Goal: Task Accomplishment & Management: Use online tool/utility

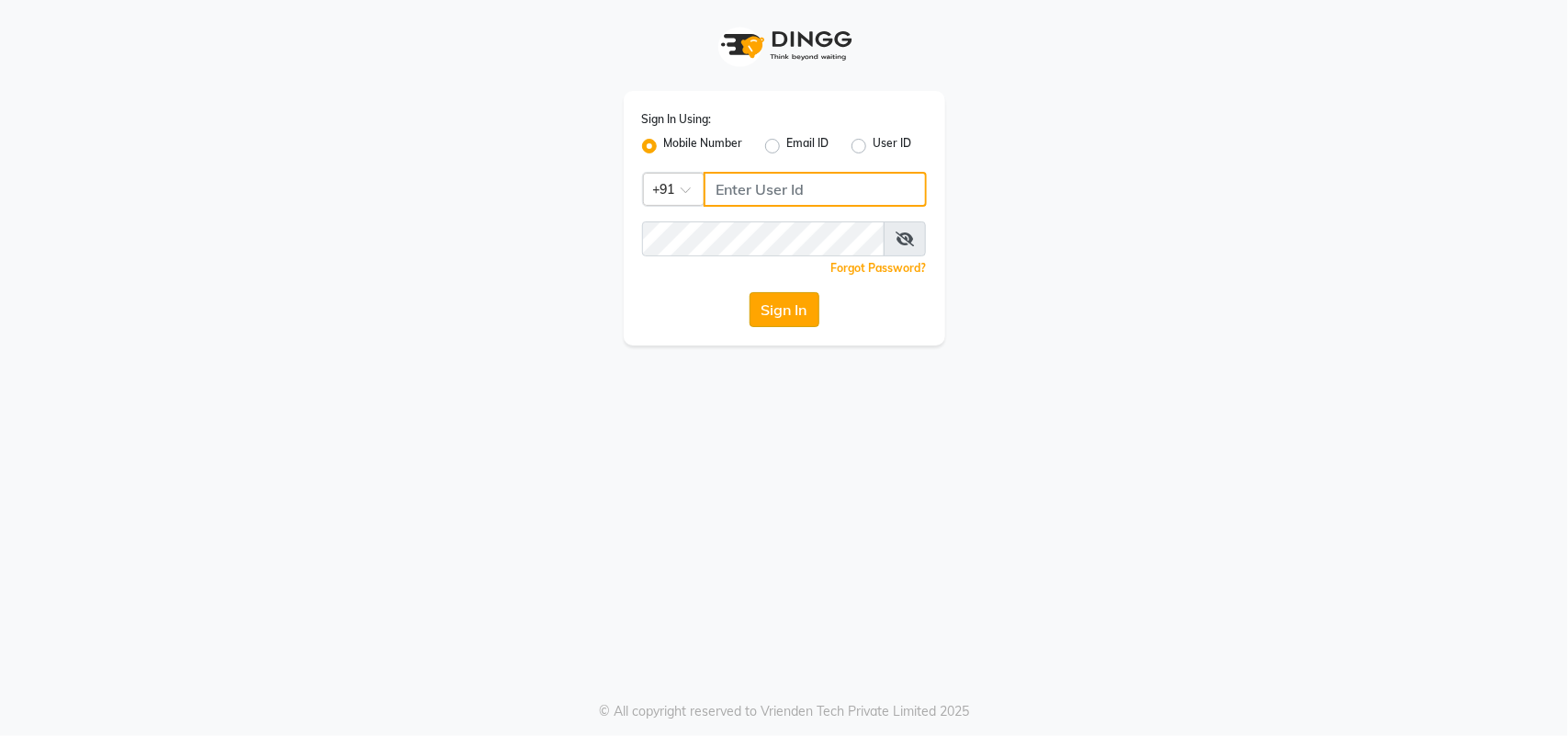
type input "1110202030"
click at [788, 324] on button "Sign In" at bounding box center [784, 310] width 70 height 35
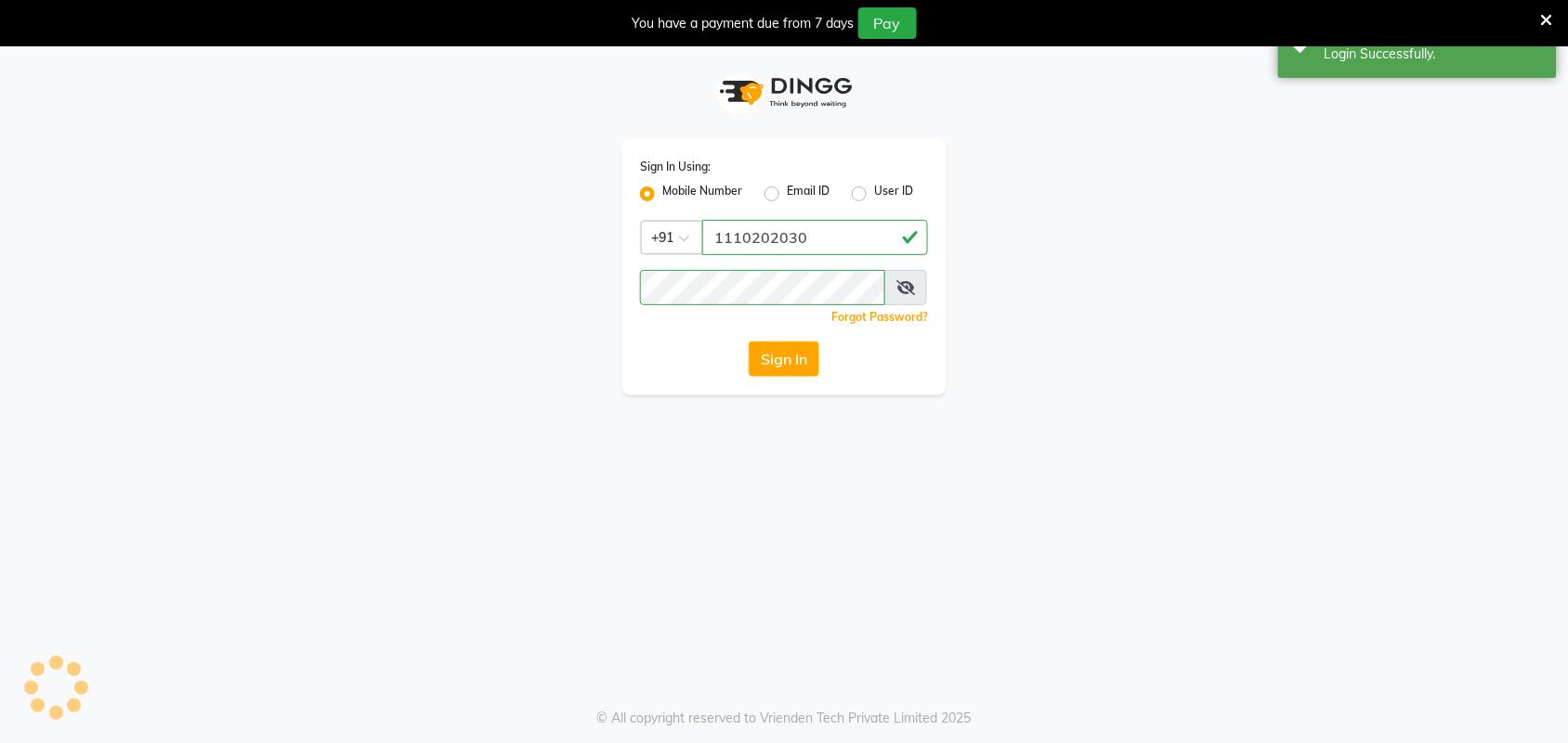
select select "service"
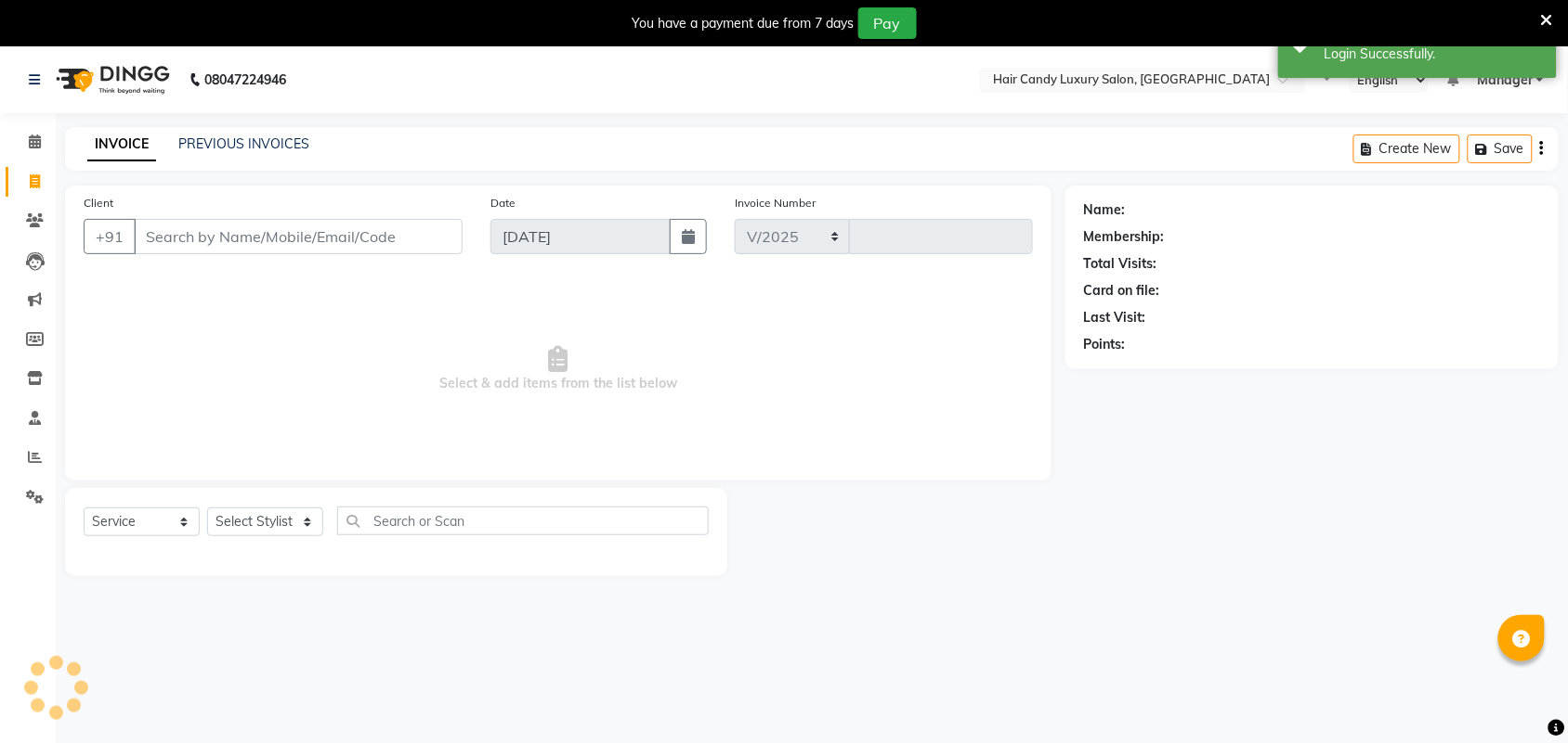
select select "6645"
type input "6202"
